Goal: Task Accomplishment & Management: Manage account settings

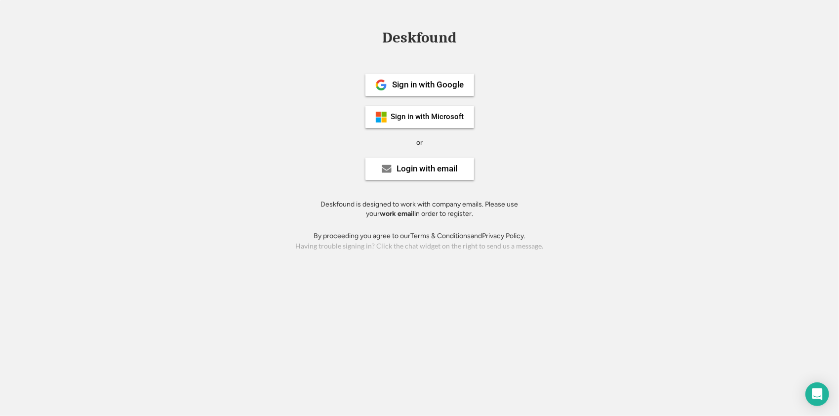
click at [417, 185] on div "Sign in with Google Sign in with Microsoft or Login with email Deskfound is des…" at bounding box center [420, 142] width 222 height 177
click at [419, 179] on div "Login with email" at bounding box center [420, 169] width 109 height 22
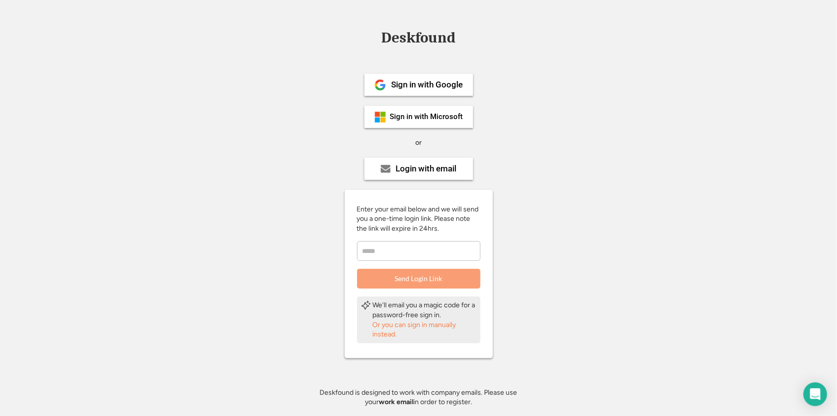
click at [380, 260] on input "email" at bounding box center [419, 251] width 124 height 20
type input "**********"
click at [432, 278] on button "Send Login Link" at bounding box center [419, 279] width 124 height 20
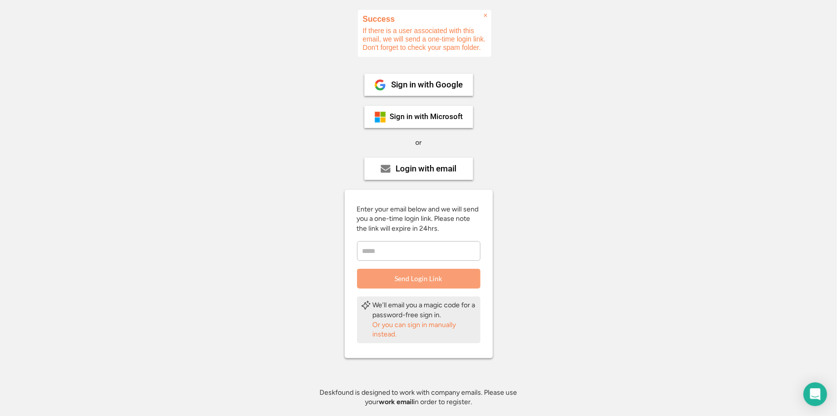
click at [386, 251] on input "email" at bounding box center [419, 251] width 124 height 20
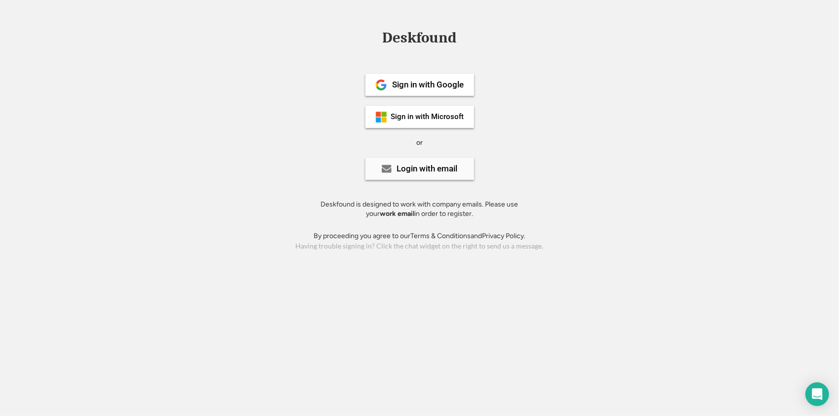
click at [399, 176] on div "Login with email" at bounding box center [420, 169] width 109 height 22
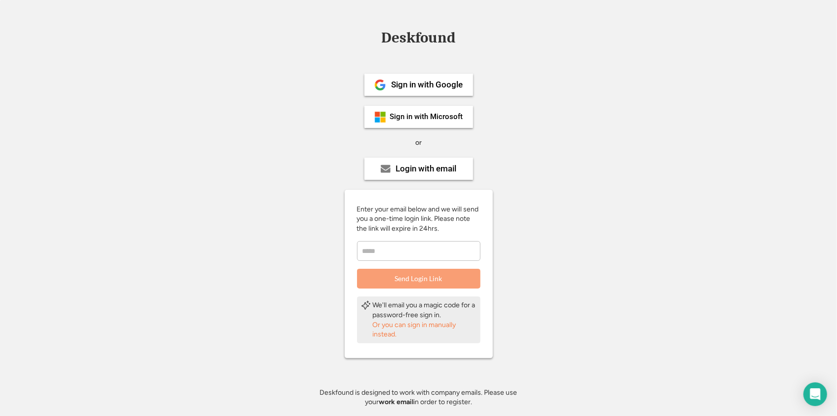
click at [399, 250] on input "email" at bounding box center [419, 251] width 124 height 20
type input "**********"
click at [431, 286] on button "Send Login Link" at bounding box center [419, 279] width 124 height 20
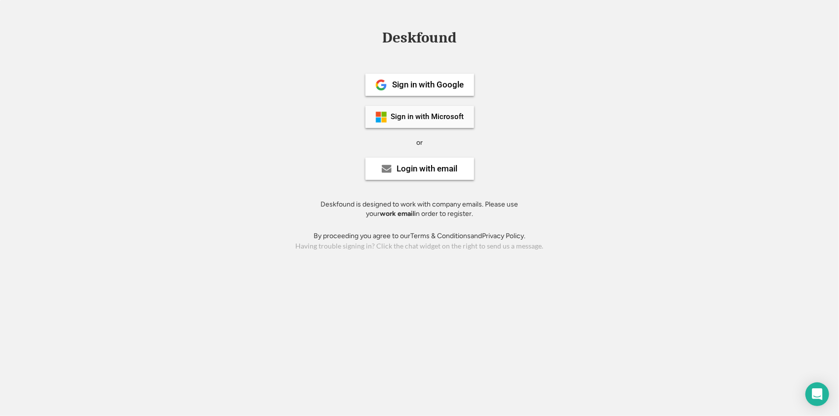
click at [418, 119] on div "Sign in with Microsoft" at bounding box center [427, 116] width 73 height 7
